Goal: Task Accomplishment & Management: Manage account settings

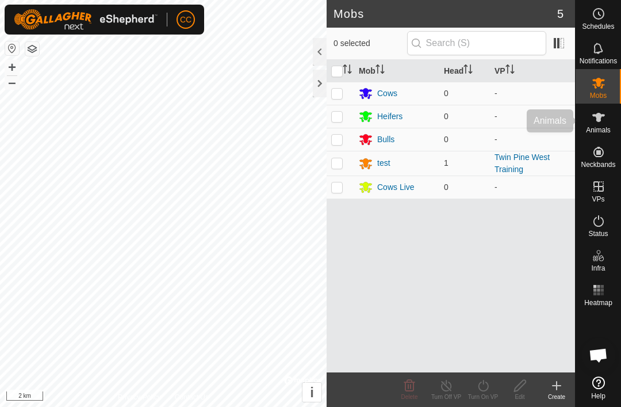
click at [602, 128] on span "Animals" at bounding box center [598, 130] width 25 height 7
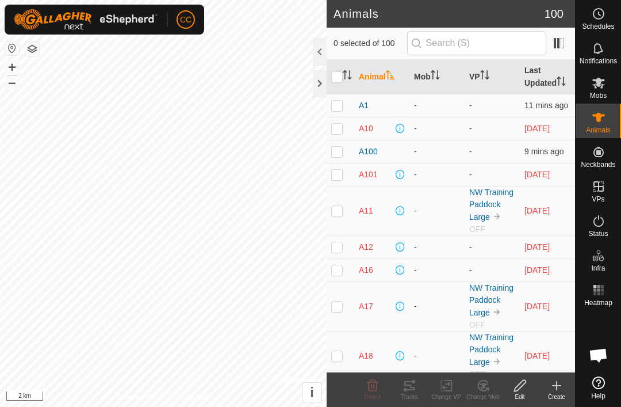
click at [601, 133] on span "Animals" at bounding box center [598, 130] width 25 height 7
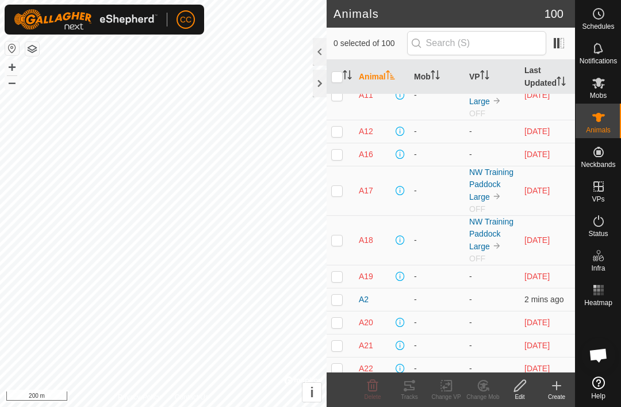
scroll to position [114, 0]
checkbox input "true"
checkbox input "false"
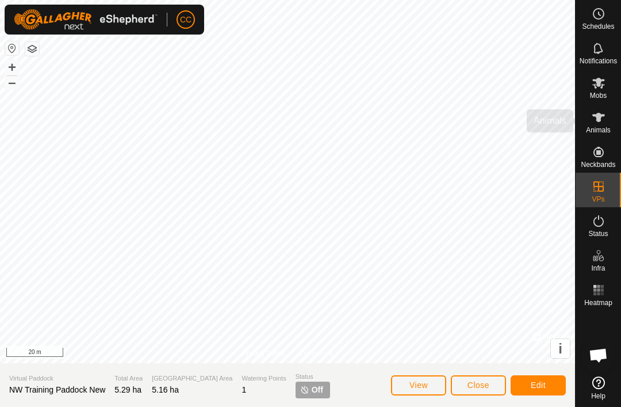
click at [595, 128] on span "Animals" at bounding box center [598, 130] width 25 height 7
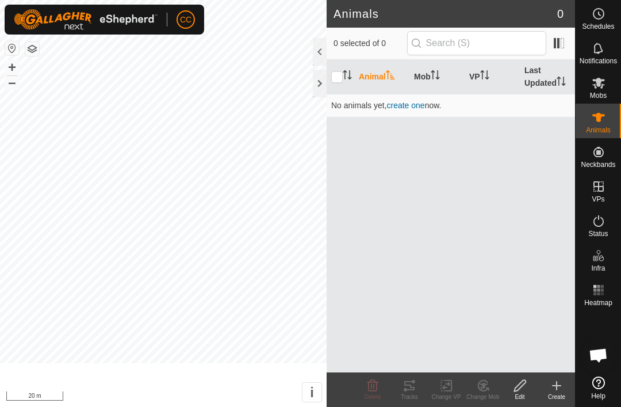
click at [594, 124] on es-animals-svg-icon at bounding box center [598, 117] width 21 height 18
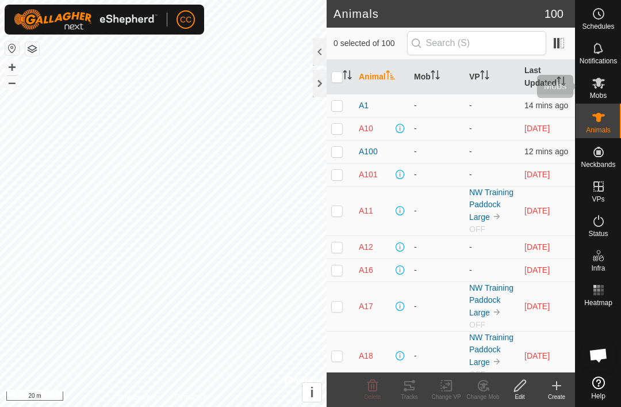
click at [599, 95] on span "Mobs" at bounding box center [598, 95] width 17 height 7
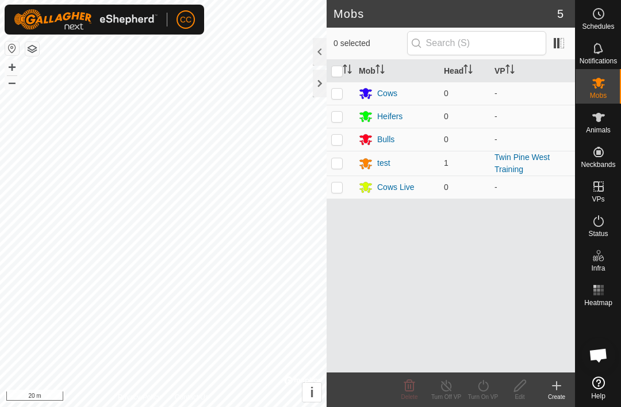
click at [395, 119] on div "Heifers" at bounding box center [389, 116] width 25 height 12
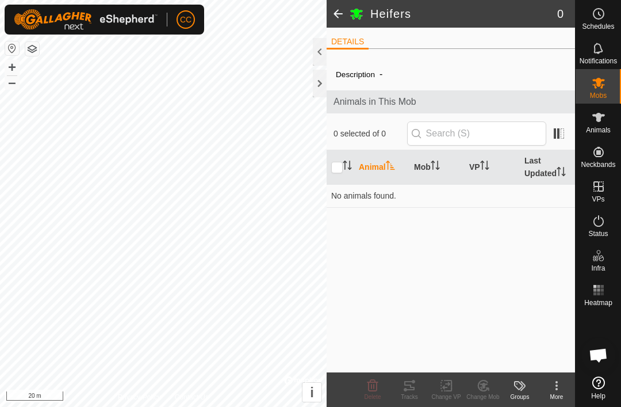
click at [339, 17] on span at bounding box center [338, 14] width 23 height 28
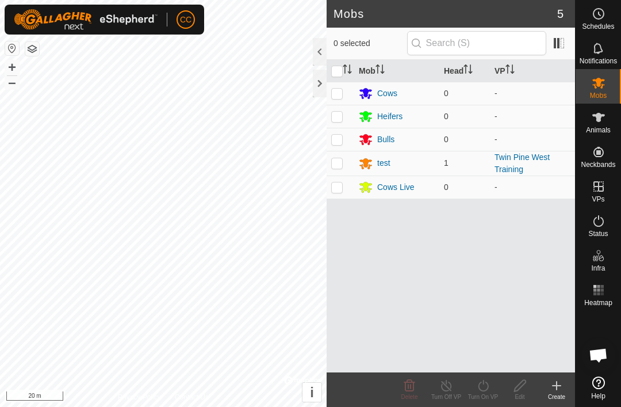
click at [37, 51] on button "button" at bounding box center [32, 49] width 14 height 14
click at [596, 125] on es-animals-svg-icon at bounding box center [598, 117] width 21 height 18
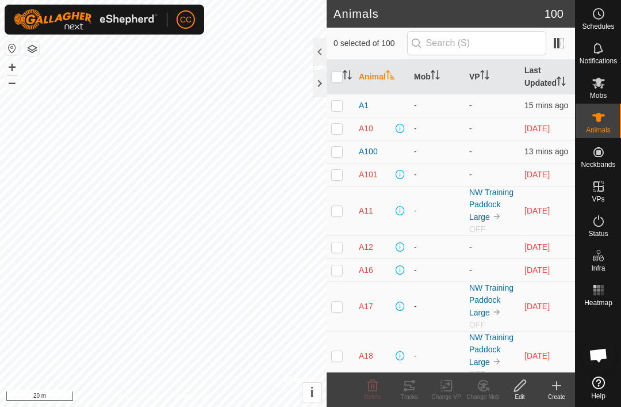
click at [600, 121] on icon at bounding box center [598, 117] width 13 height 9
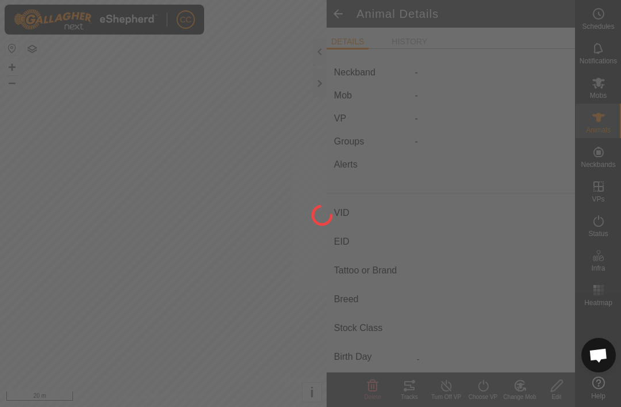
type input "A75"
type input "-"
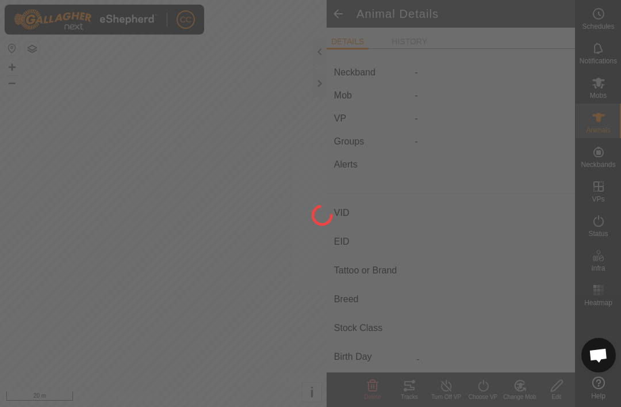
type input "-"
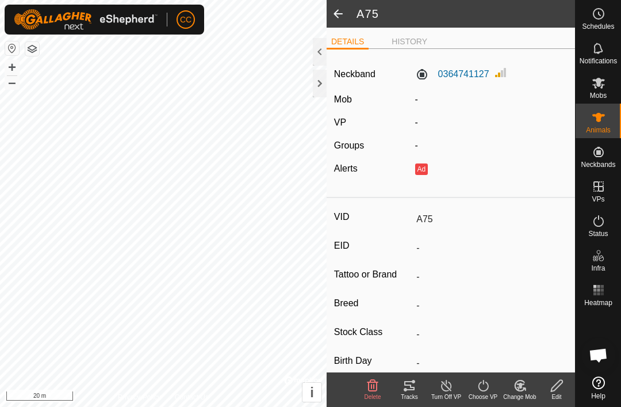
click at [569, 403] on div "Edit" at bounding box center [556, 389] width 37 height 35
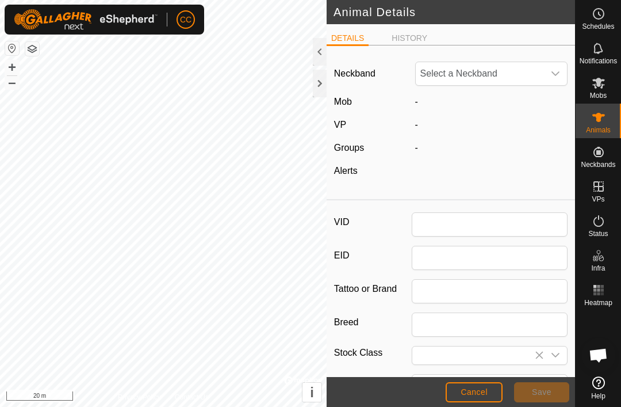
type input "A75"
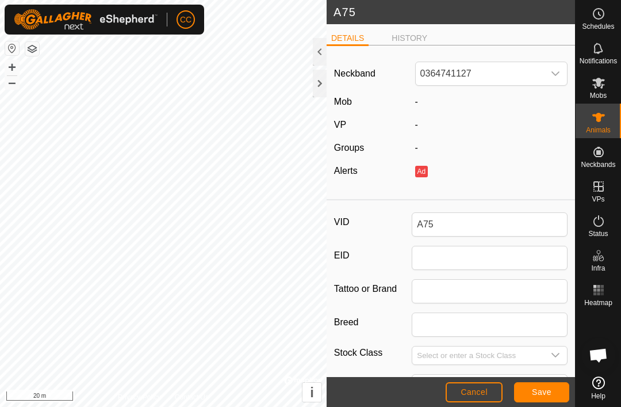
click at [474, 398] on button "Cancel" at bounding box center [474, 392] width 57 height 20
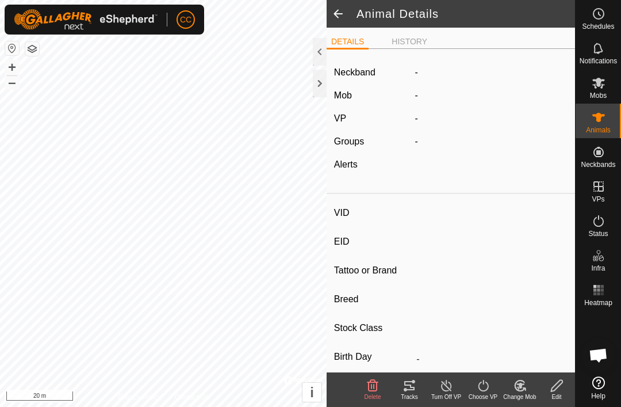
type input "A75"
type input "-"
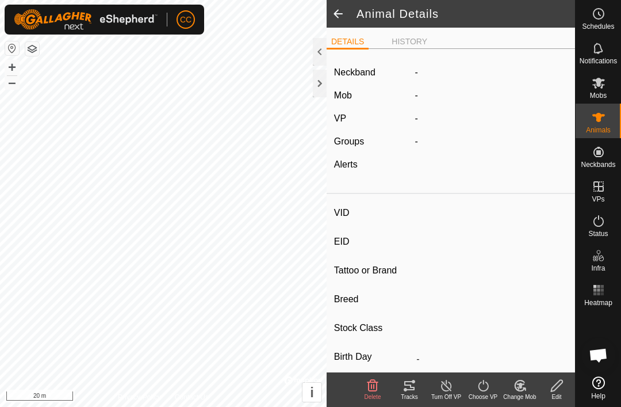
type input "-"
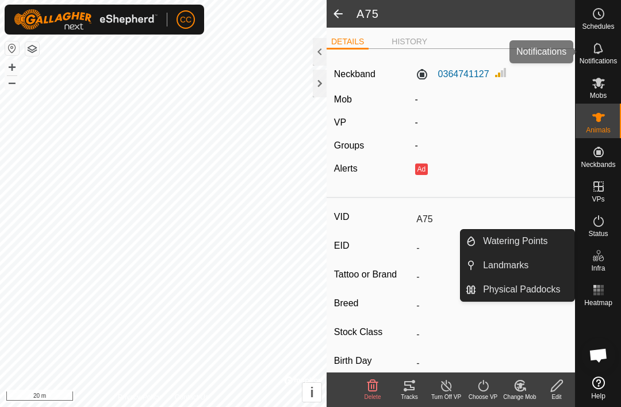
click at [599, 59] on span "Notifications" at bounding box center [598, 61] width 37 height 7
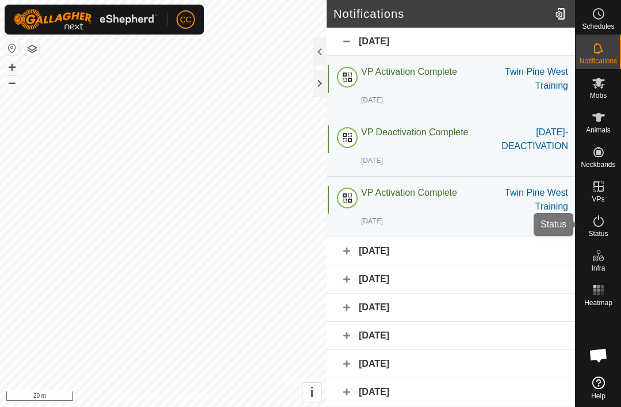
click at [593, 222] on icon at bounding box center [599, 221] width 14 height 14
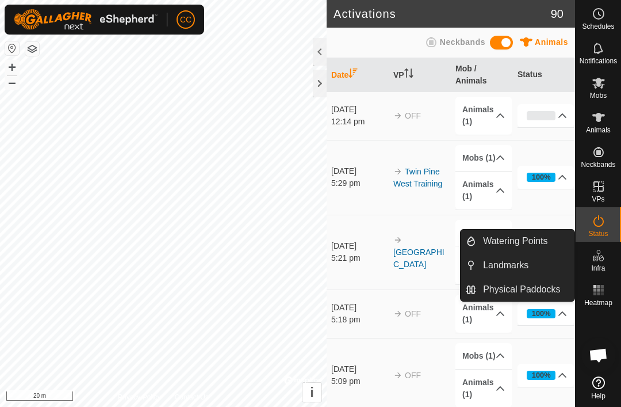
click at [544, 288] on span "Physical Paddocks" at bounding box center [521, 289] width 77 height 14
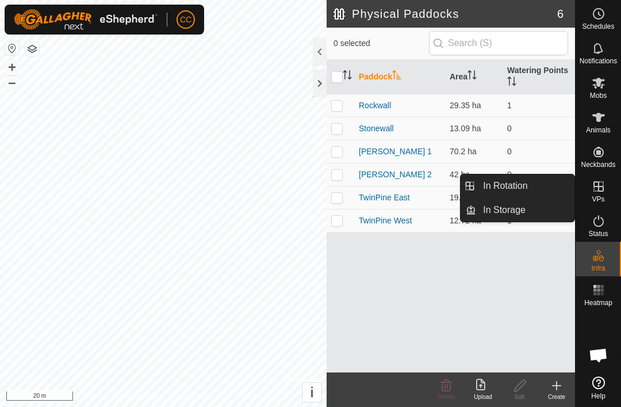
click at [599, 188] on icon at bounding box center [599, 186] width 10 height 10
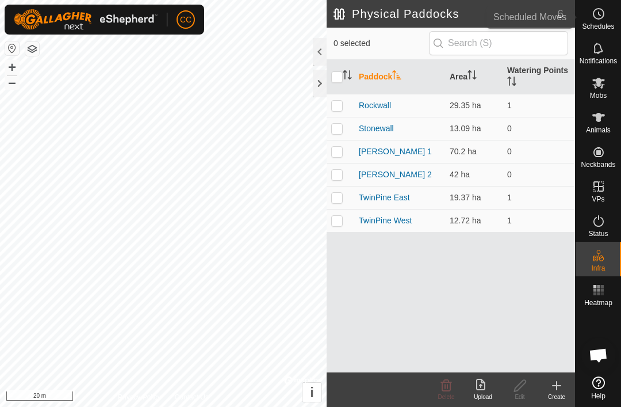
click at [602, 13] on icon at bounding box center [599, 14] width 14 height 14
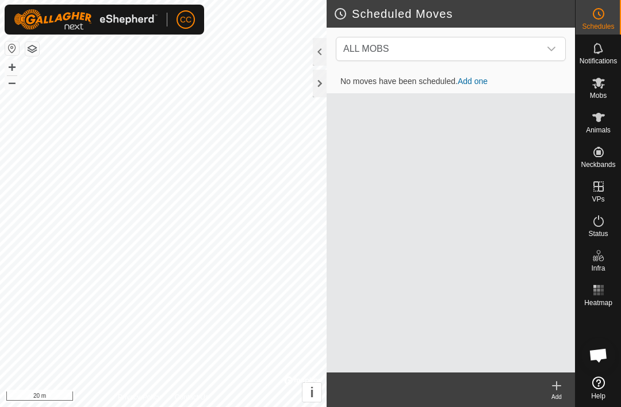
click at [549, 43] on div "dropdown trigger" at bounding box center [551, 48] width 23 height 23
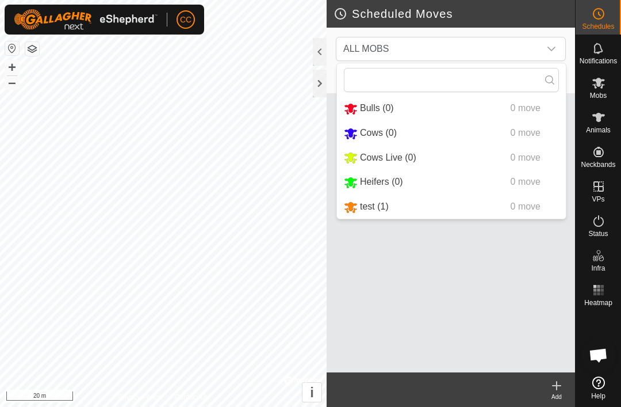
click at [555, 49] on icon "dropdown trigger" at bounding box center [551, 48] width 9 height 9
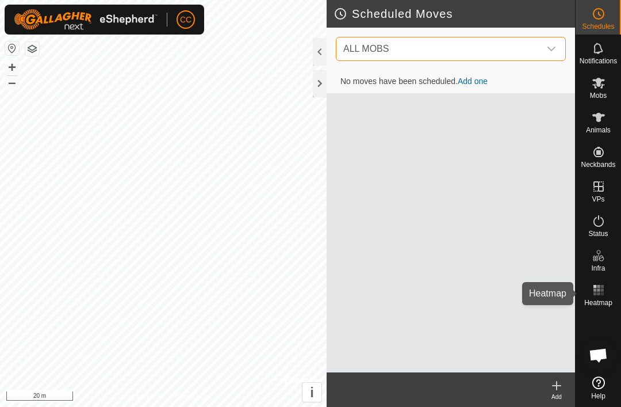
click at [594, 296] on icon at bounding box center [599, 290] width 14 height 14
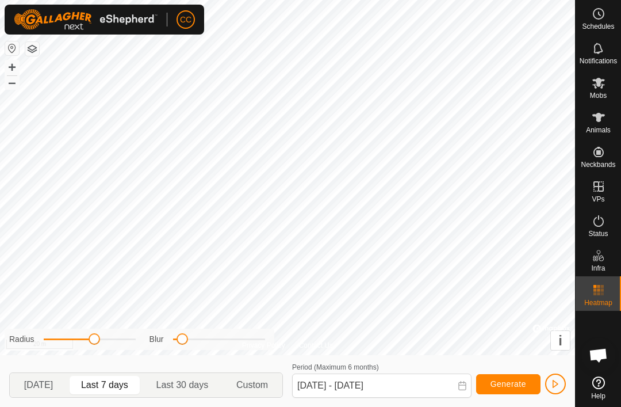
click at [599, 299] on span "Heatmap" at bounding box center [598, 302] width 28 height 7
